Goal: Task Accomplishment & Management: Complete application form

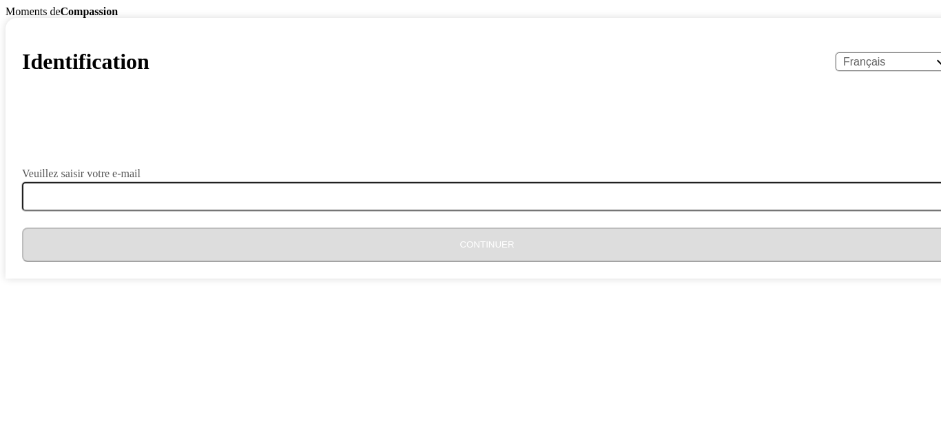
select select "fr"
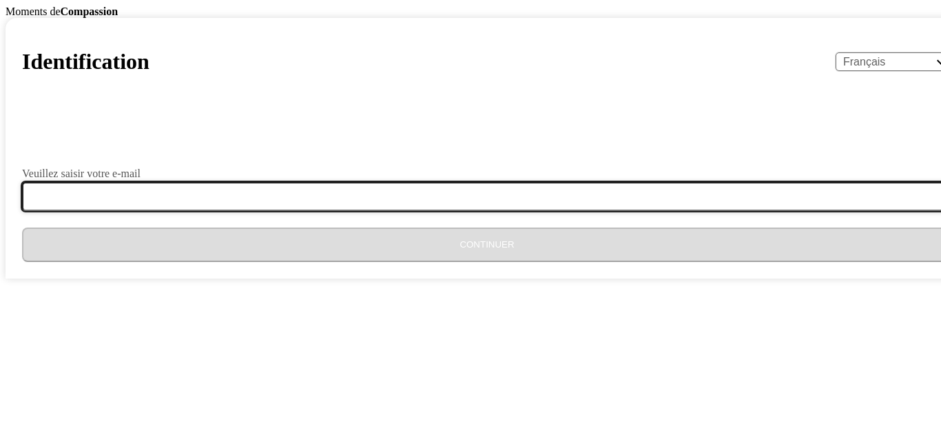
click at [428, 211] on input "Veuillez saisir votre e-mail" at bounding box center [495, 196] width 947 height 29
type input "[EMAIL_ADDRESS][DOMAIN_NAME]"
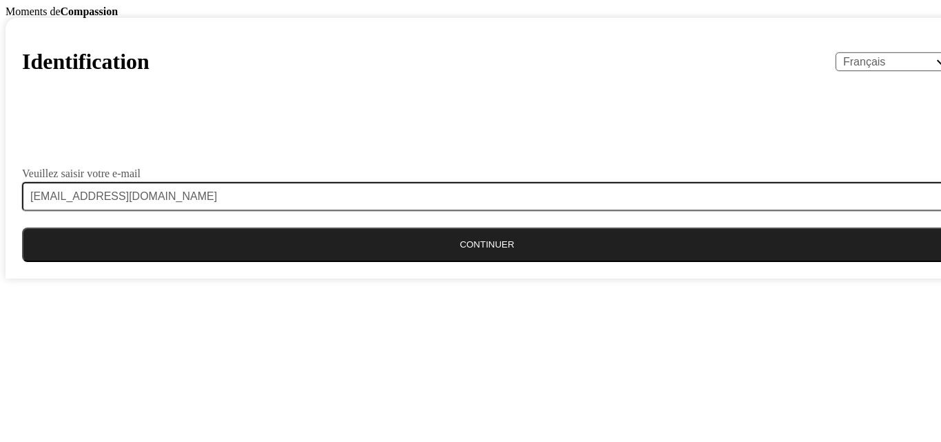
click at [471, 262] on button "Continuer" at bounding box center [487, 244] width 930 height 34
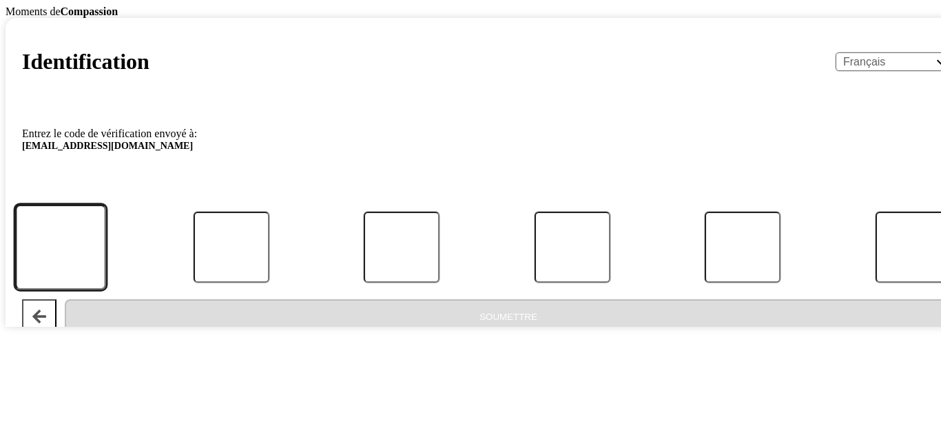
click at [106, 290] on input "Code" at bounding box center [60, 247] width 91 height 85
type input "4"
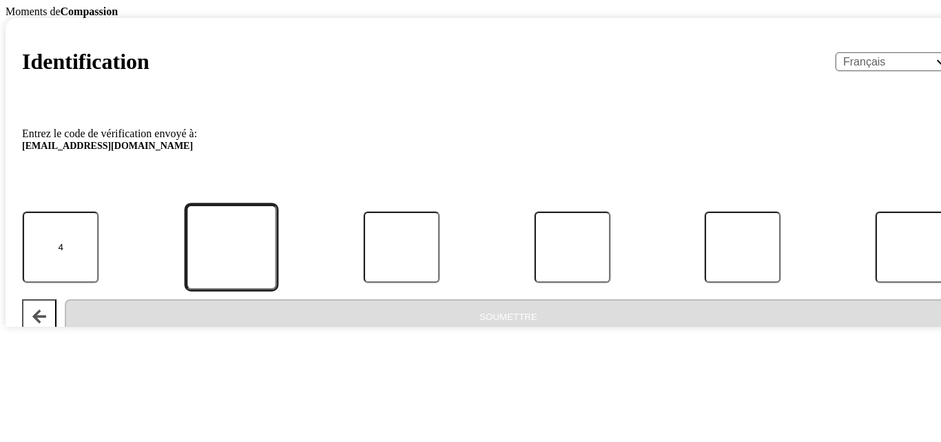
type input "4"
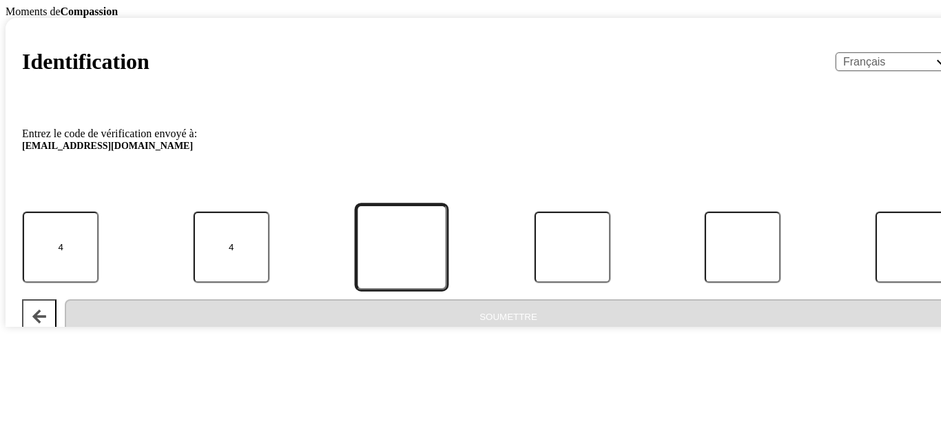
type input "8"
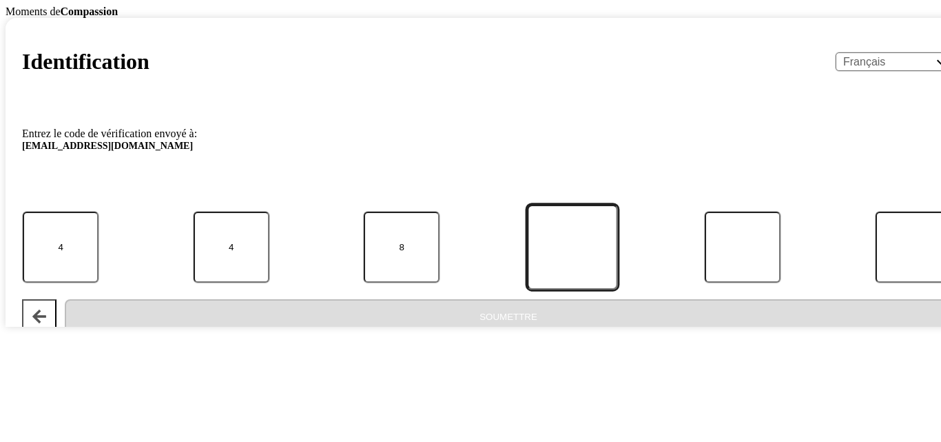
type input "3"
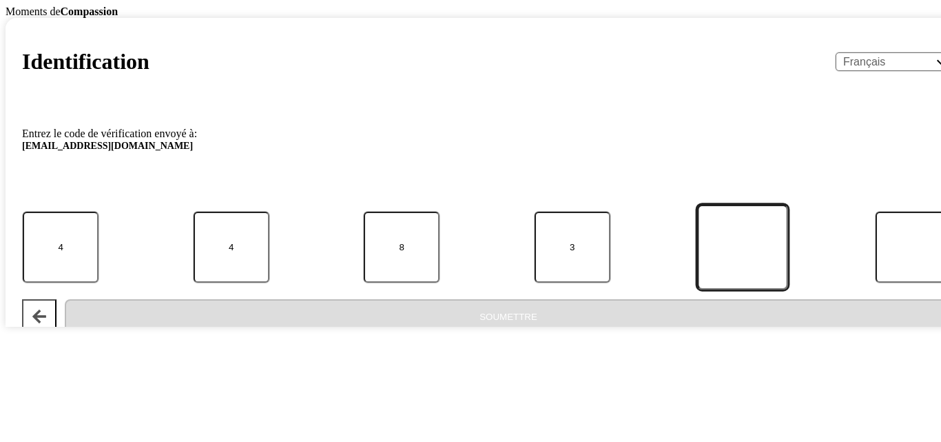
type input "5"
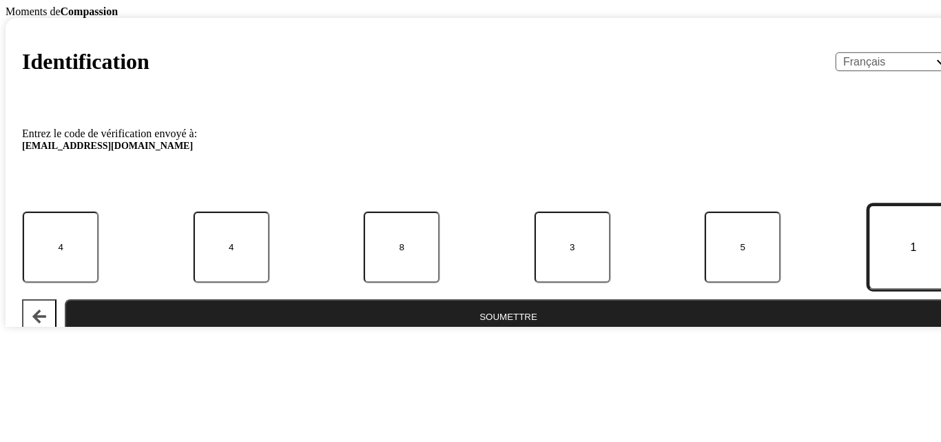
type input "1"
click at [65, 299] on button "Soumettre" at bounding box center [508, 316] width 887 height 34
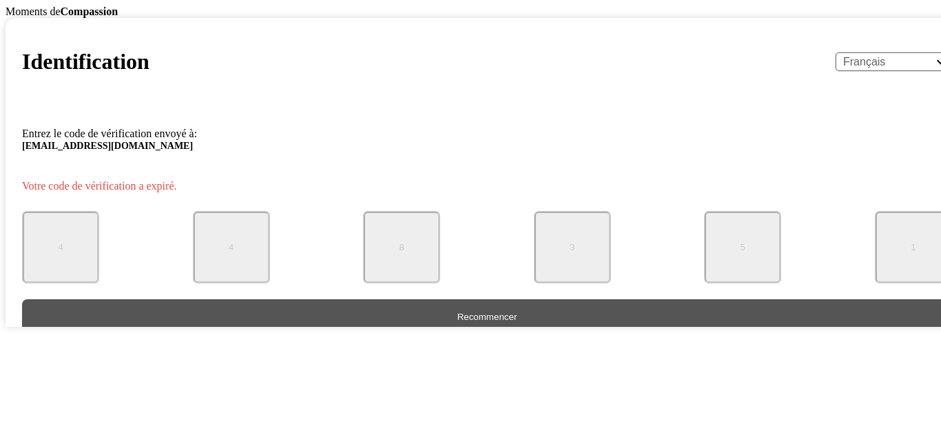
click at [405, 333] on button "Recommencer" at bounding box center [487, 316] width 930 height 34
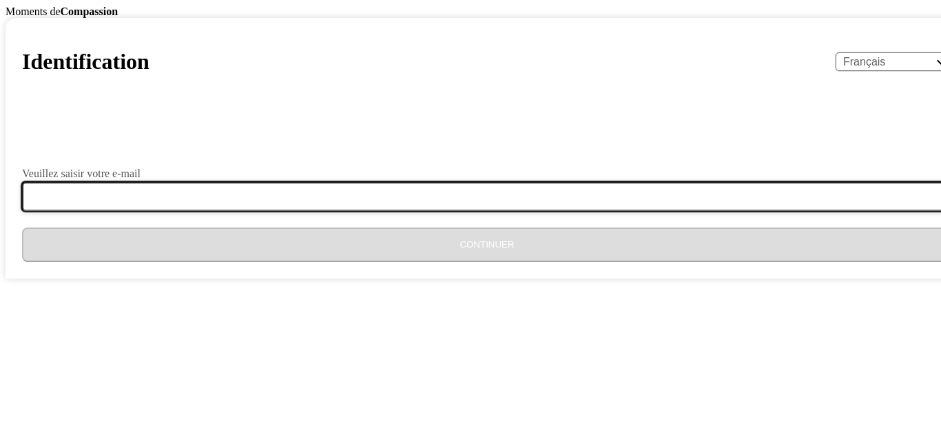
click at [427, 211] on input "Veuillez saisir votre e-mail" at bounding box center [495, 196] width 947 height 29
type input "[EMAIL_ADDRESS][DOMAIN_NAME]"
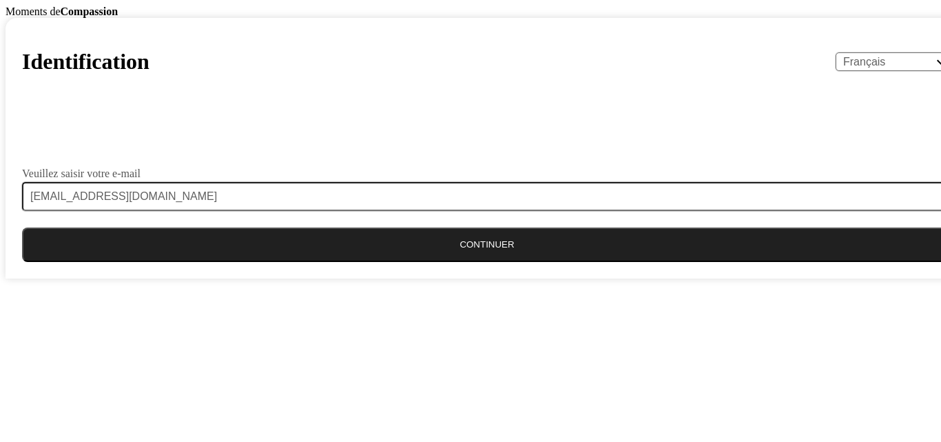
click at [444, 262] on button "Continuer" at bounding box center [487, 244] width 930 height 34
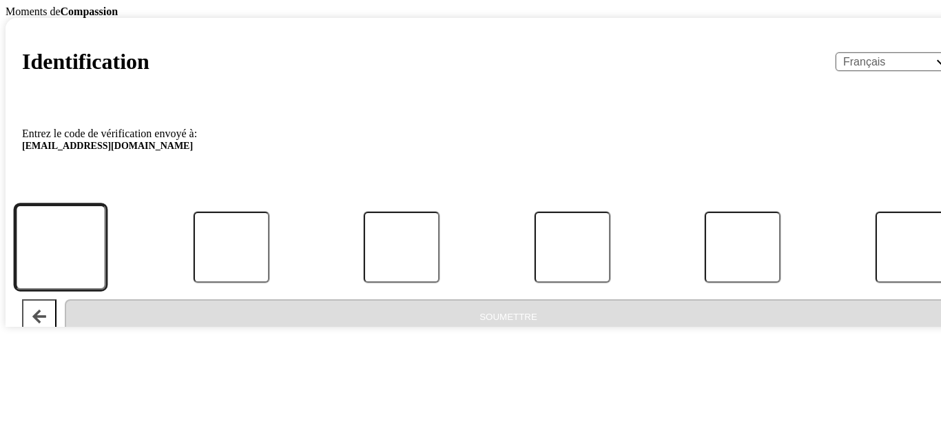
click at [106, 290] on input "Code" at bounding box center [60, 247] width 91 height 85
type input "6"
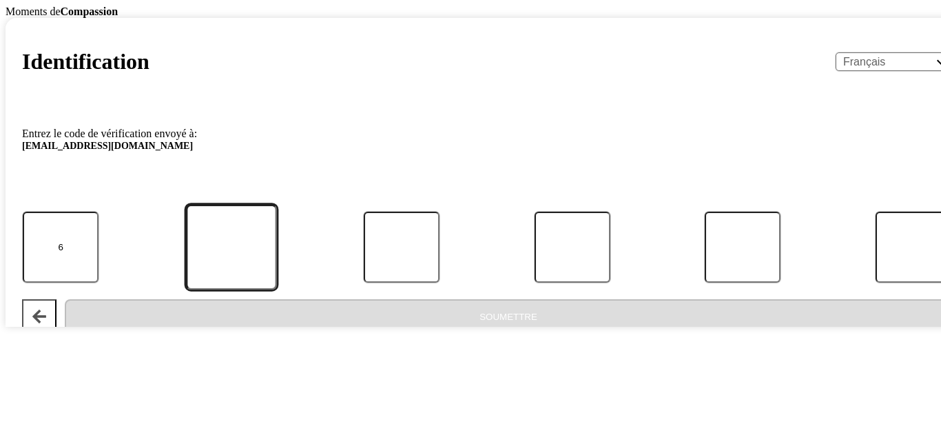
type input "6"
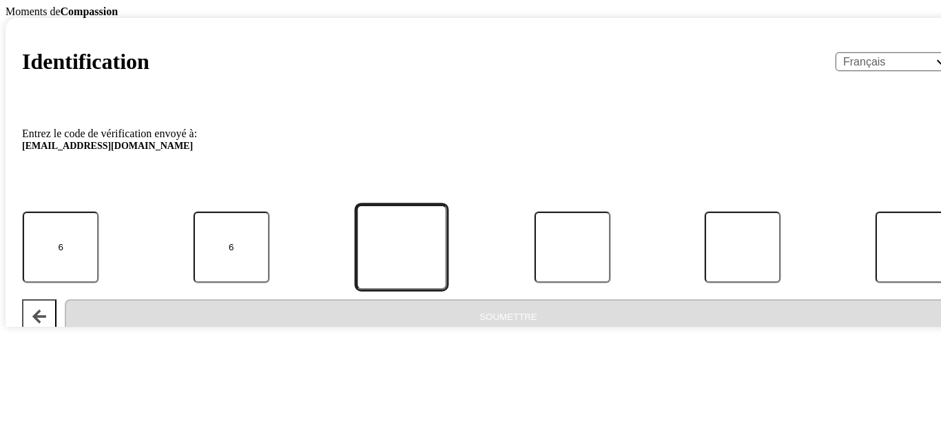
type input "9"
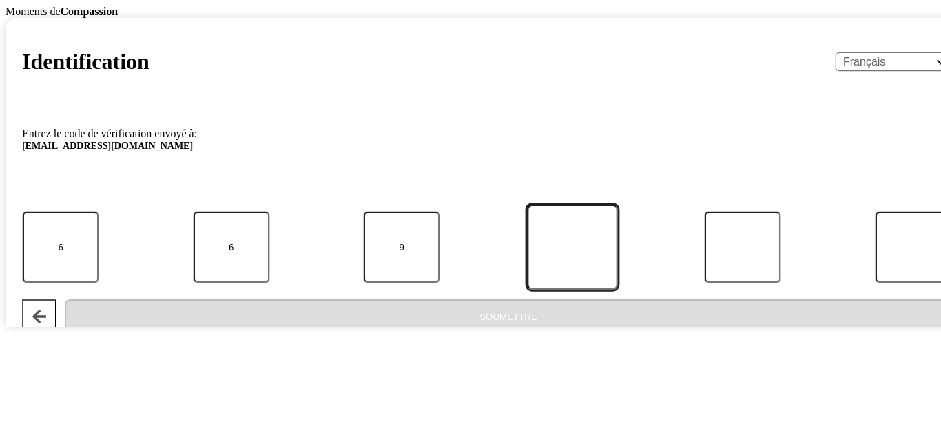
type input "9"
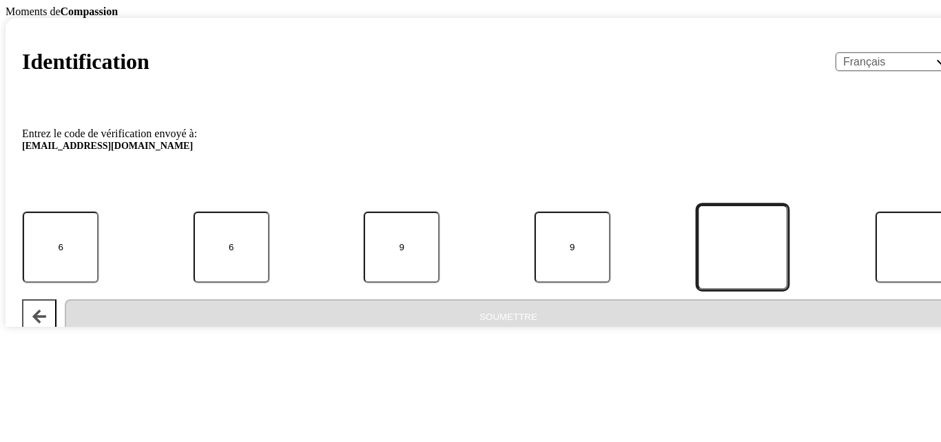
type input "4"
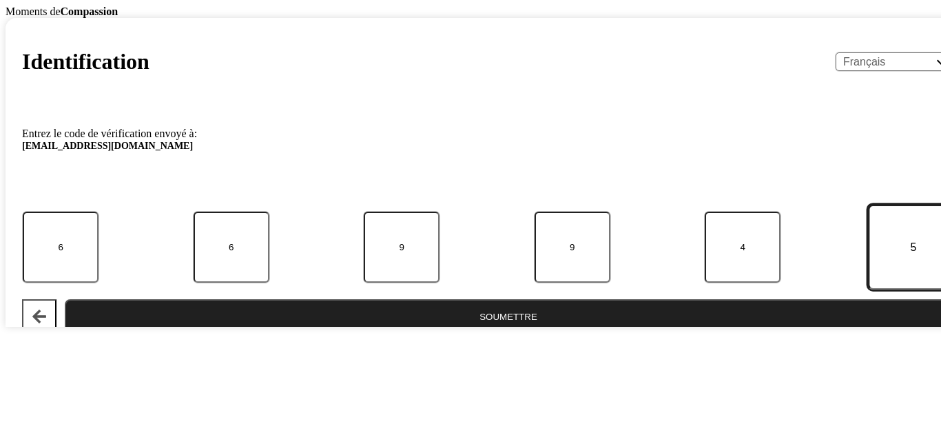
type input "5"
click at [485, 333] on button "Soumettre" at bounding box center [508, 316] width 887 height 34
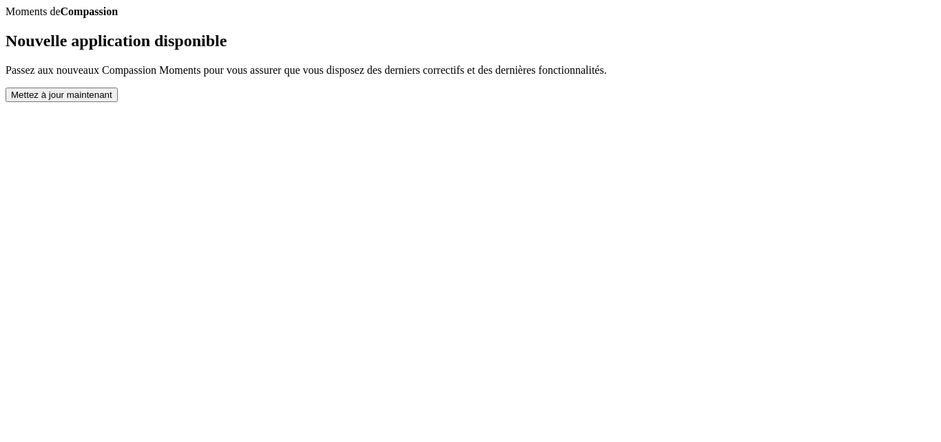
click at [118, 102] on button "Mettez à jour maintenant" at bounding box center [62, 94] width 112 height 14
